Goal: Navigation & Orientation: Find specific page/section

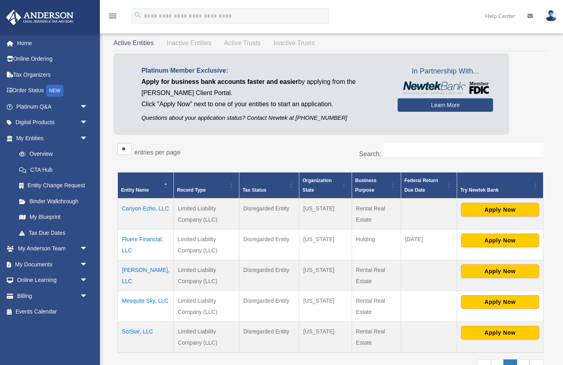
scroll to position [27, 0]
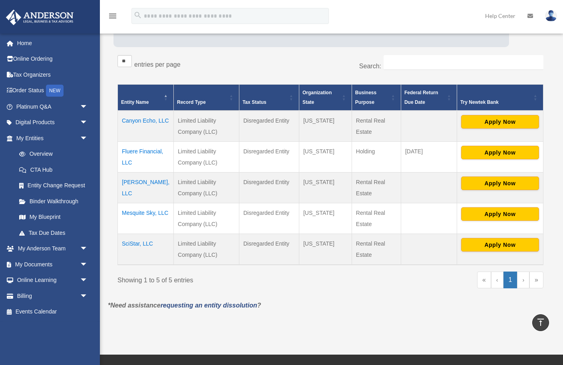
scroll to position [114, 0]
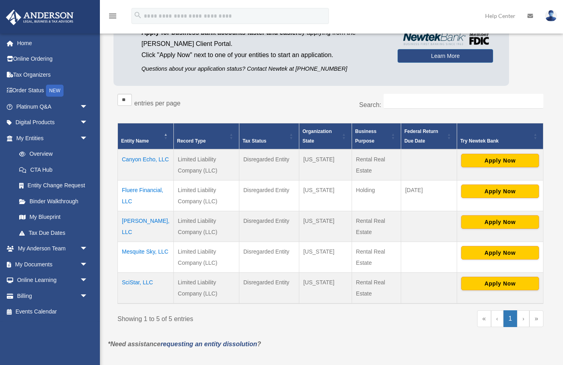
scroll to position [71, 0]
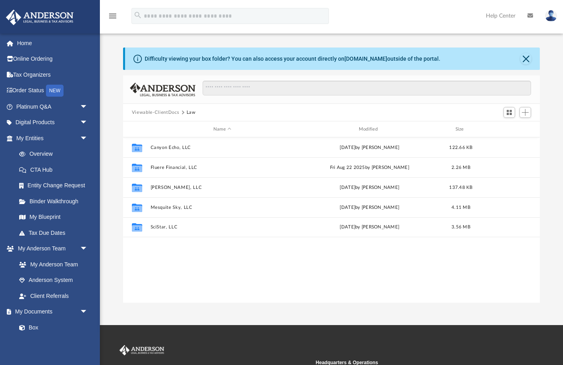
scroll to position [181, 417]
